Goal: Transaction & Acquisition: Purchase product/service

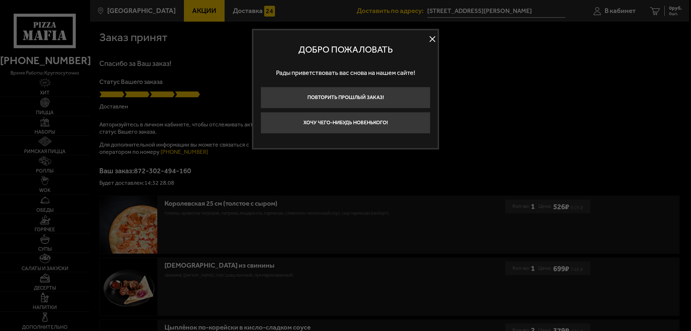
click at [434, 40] on button at bounding box center [432, 39] width 11 height 11
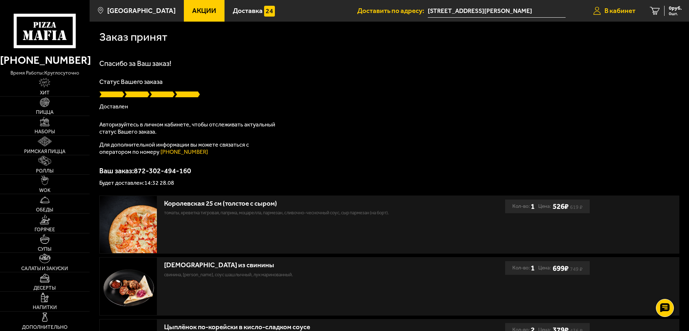
click at [624, 10] on span "В кабинет" at bounding box center [619, 10] width 31 height 7
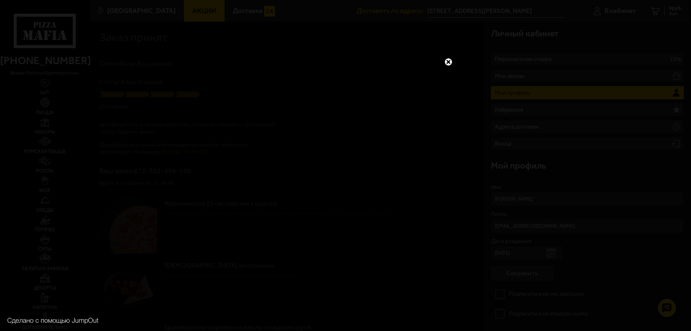
click at [446, 58] on link at bounding box center [447, 61] width 9 height 9
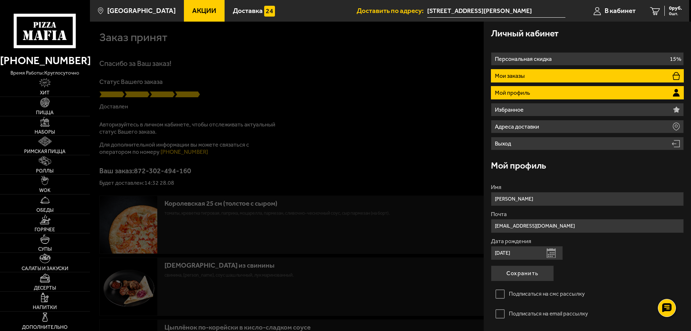
click at [506, 73] on p "Мои заказы" at bounding box center [511, 76] width 32 height 6
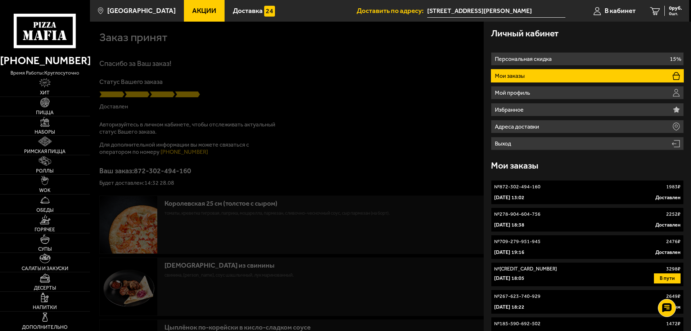
click at [545, 242] on div "№ 709-279-951-945 2476 ₽" at bounding box center [587, 241] width 186 height 7
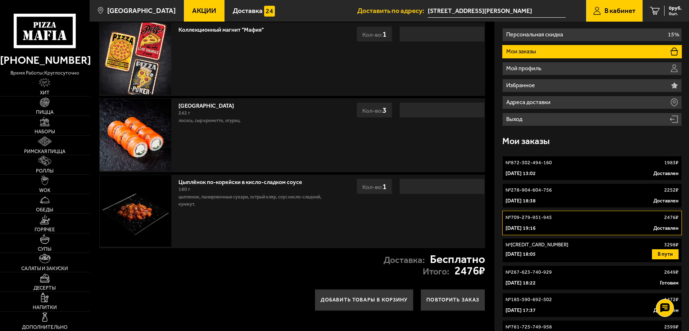
scroll to position [36, 0]
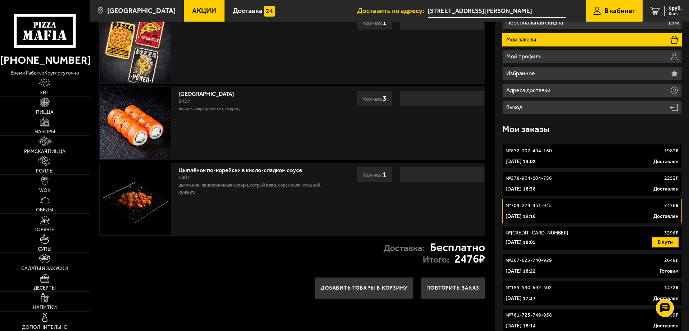
click at [297, 219] on div "Цыплёнок по-корейски в кисло-сладком соусе 180 г цыпленок, панировочные сухари,…" at bounding box center [257, 199] width 164 height 73
click at [361, 291] on button "Добавить товары в корзину" at bounding box center [364, 288] width 99 height 22
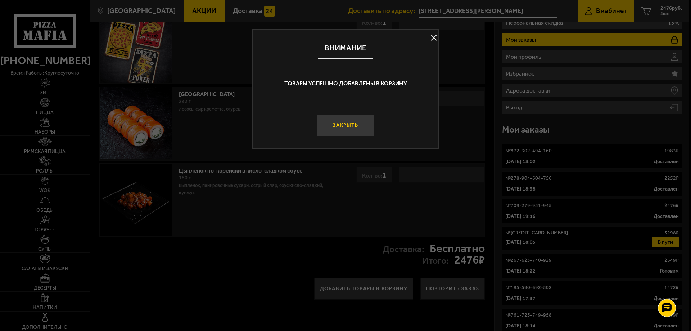
click at [349, 123] on button "Закрыть" at bounding box center [346, 125] width 58 height 22
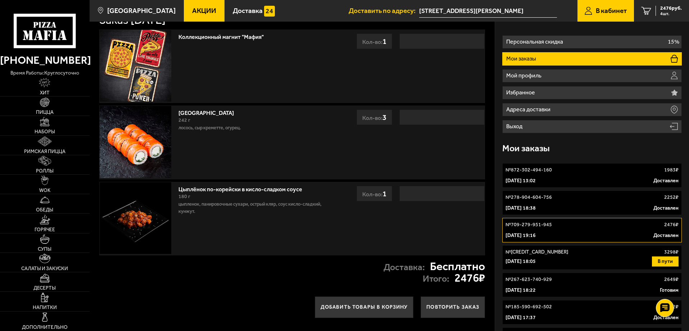
scroll to position [0, 0]
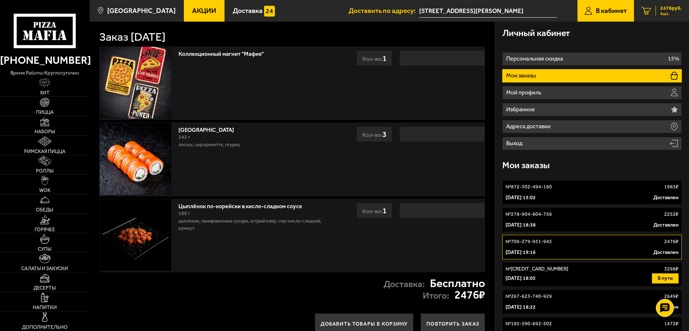
click at [660, 14] on span "4 шт." at bounding box center [671, 14] width 22 height 4
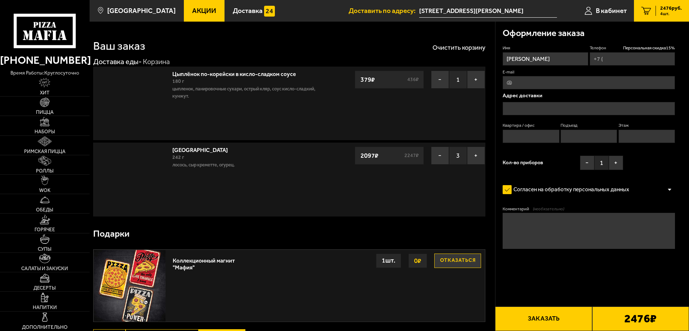
type input "[PHONE_NUMBER]"
type input "[STREET_ADDRESS][PERSON_NAME]"
type input "246"
type input "3"
type input "5"
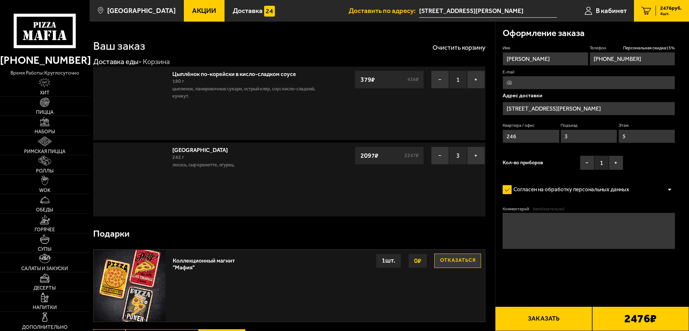
type input "[STREET_ADDRESS][PERSON_NAME]"
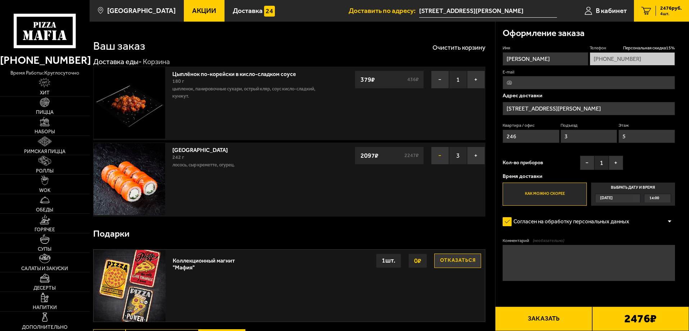
click at [444, 162] on button "−" at bounding box center [440, 155] width 18 height 18
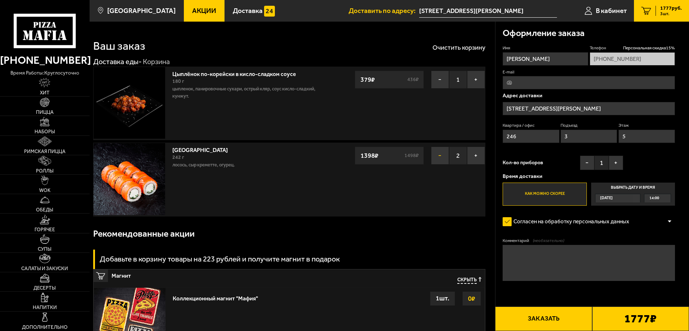
click at [435, 159] on button "−" at bounding box center [440, 155] width 18 height 18
click at [48, 127] on link "Наборы" at bounding box center [45, 125] width 90 height 19
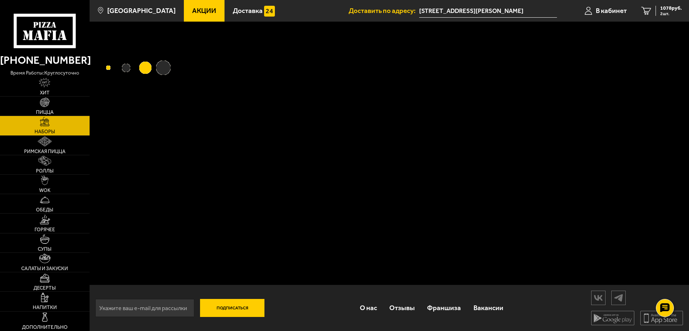
click at [48, 127] on link "Наборы" at bounding box center [45, 125] width 90 height 19
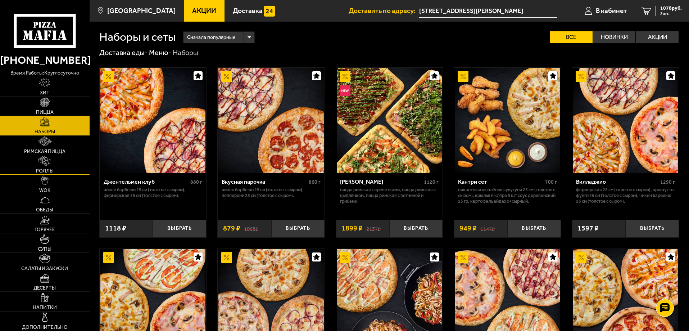
click at [54, 164] on link "Роллы" at bounding box center [45, 164] width 90 height 19
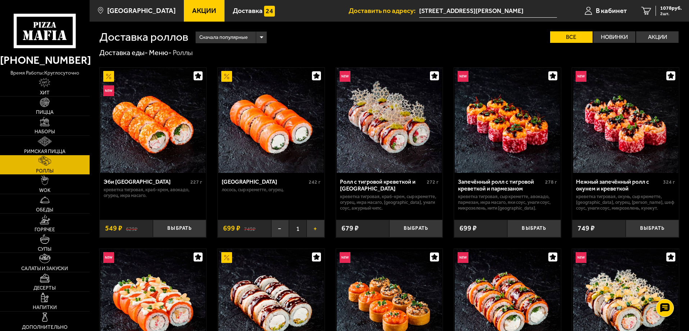
click at [311, 232] on button "+" at bounding box center [315, 228] width 18 height 18
click at [42, 103] on img at bounding box center [45, 102] width 10 height 10
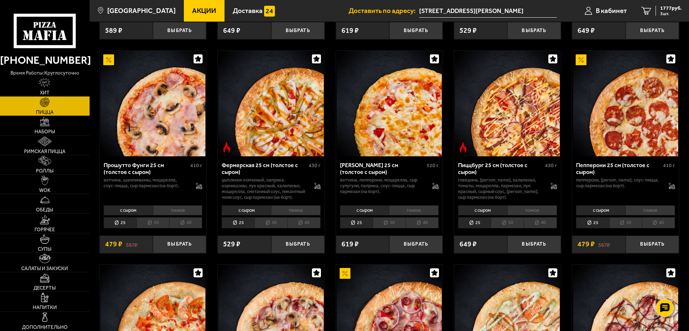
scroll to position [468, 0]
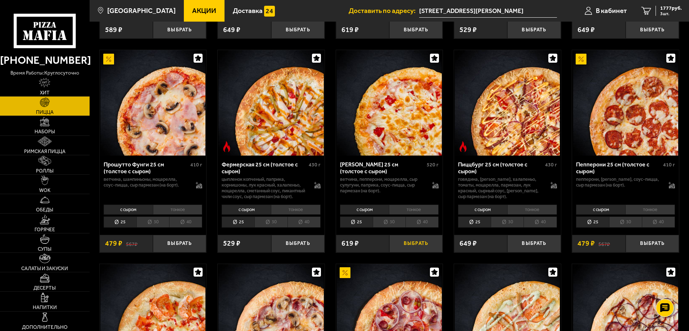
click at [414, 252] on button "Выбрать" at bounding box center [415, 244] width 53 height 18
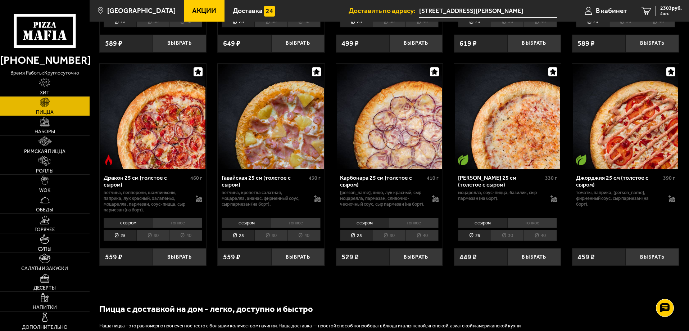
scroll to position [1115, 0]
